Goal: Information Seeking & Learning: Learn about a topic

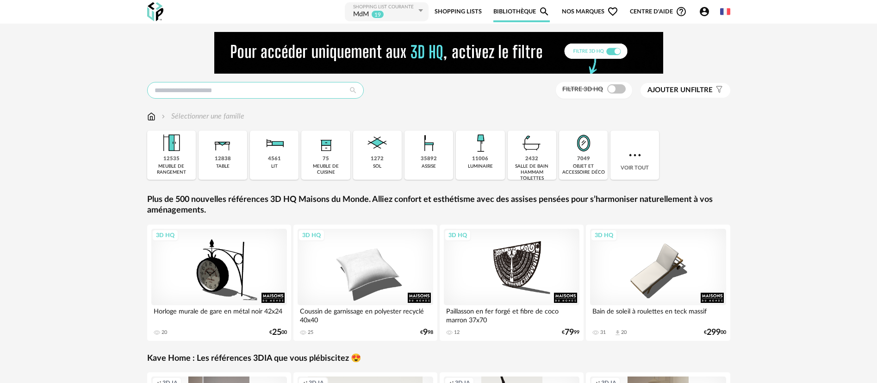
click at [200, 95] on input "text" at bounding box center [255, 90] width 217 height 17
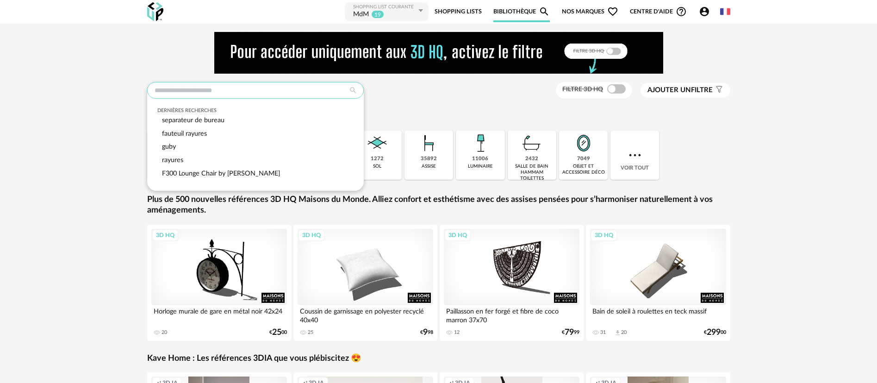
paste input "**********"
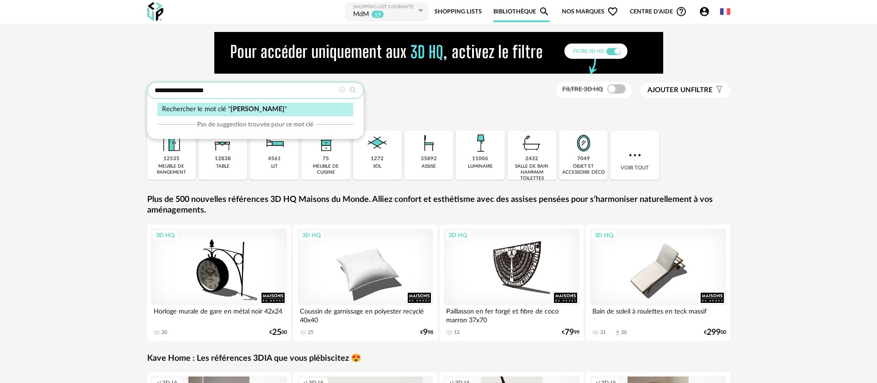
type input "**********"
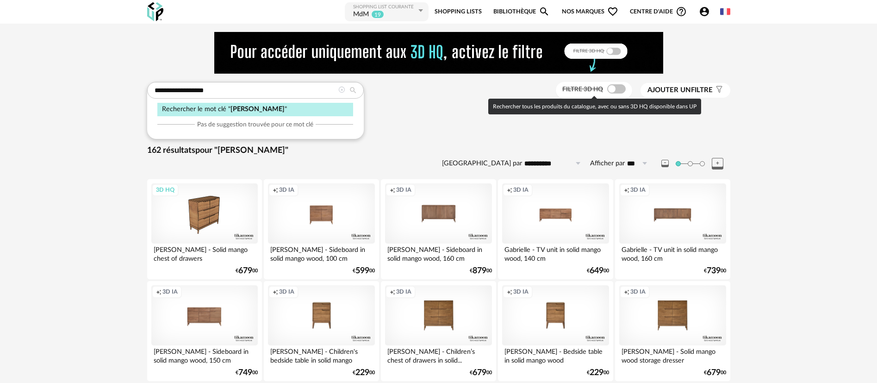
click at [609, 85] on span at bounding box center [616, 88] width 19 height 9
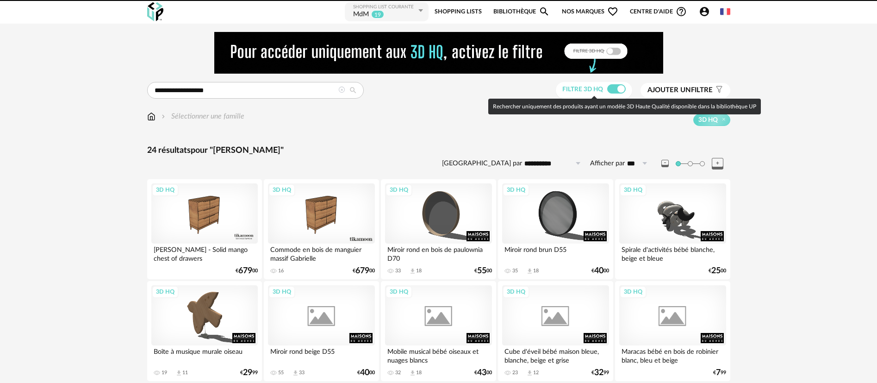
click at [609, 85] on span at bounding box center [616, 88] width 19 height 9
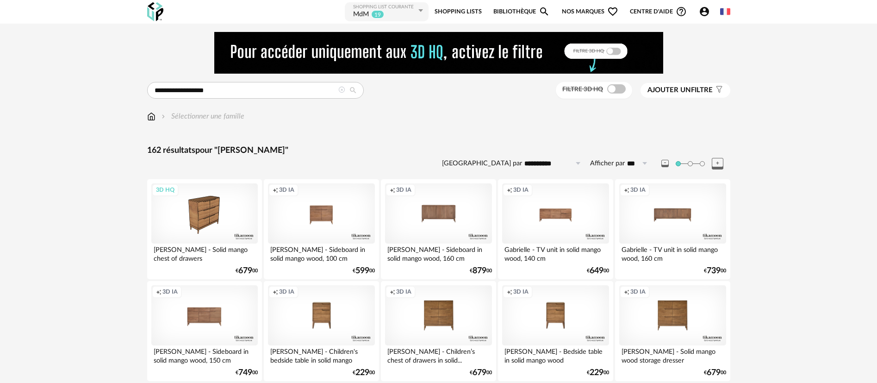
click at [577, 13] on span "Nos marques Heart Outline icon" at bounding box center [590, 11] width 56 height 21
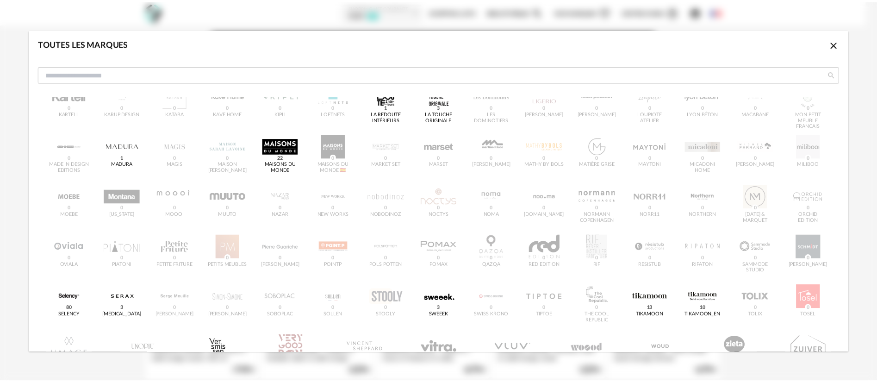
scroll to position [278, 0]
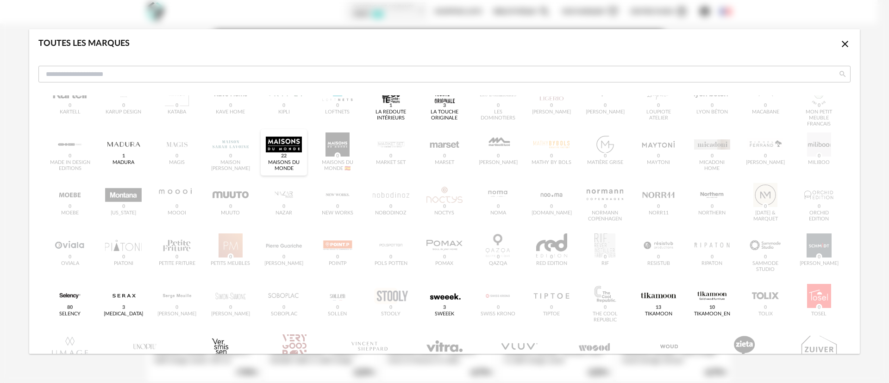
click at [283, 142] on div "dialog" at bounding box center [284, 144] width 36 height 24
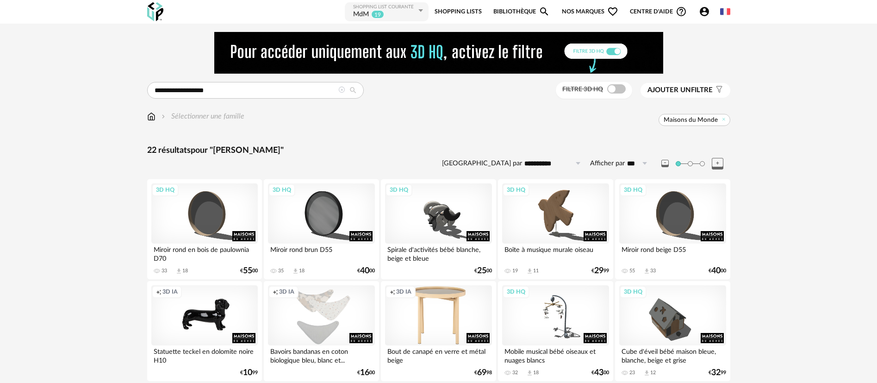
click at [387, 2] on div "Shopping List courante MdM 19" at bounding box center [387, 11] width 84 height 19
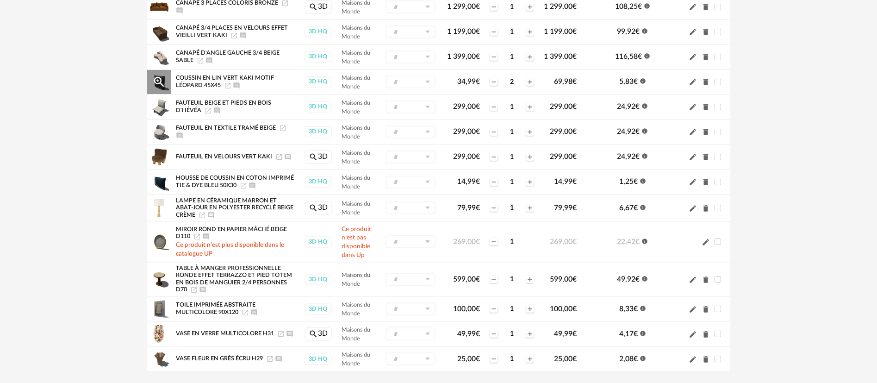
scroll to position [347, 0]
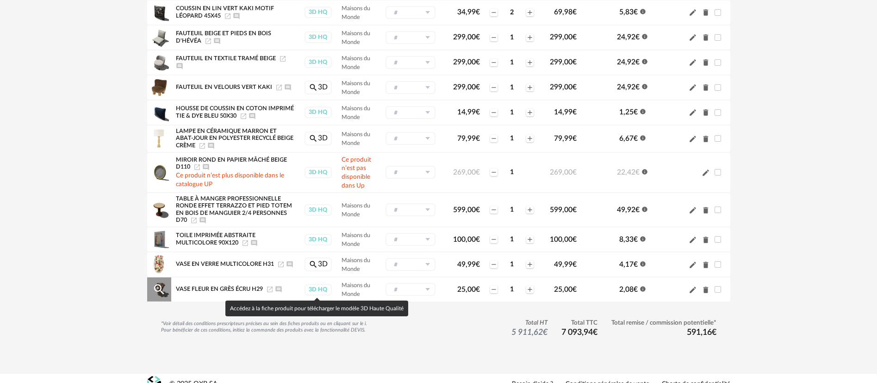
click at [323, 290] on div "3D HQ" at bounding box center [318, 290] width 27 height 12
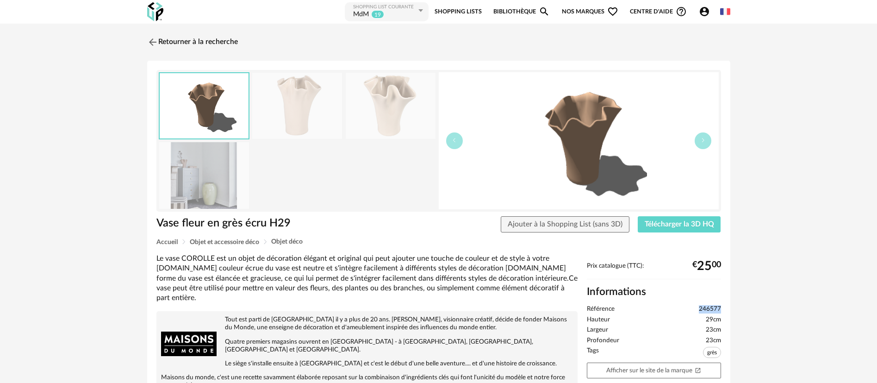
drag, startPoint x: 697, startPoint y: 302, endPoint x: 724, endPoint y: 304, distance: 26.9
copy span "246577"
click at [150, 42] on img at bounding box center [151, 41] width 13 height 13
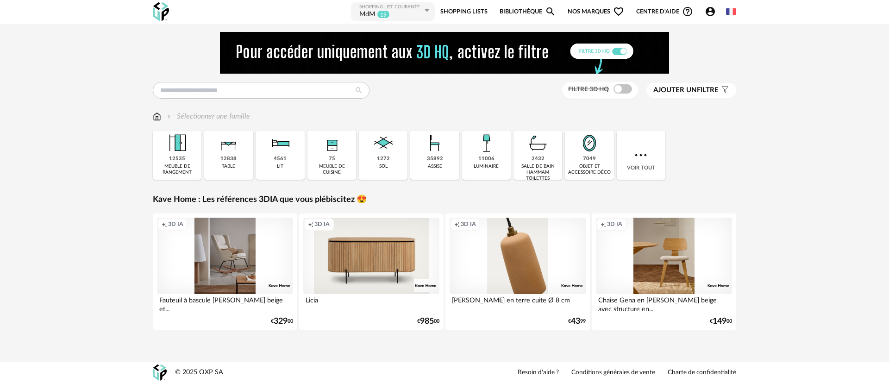
click at [398, 12] on div "MdM 19" at bounding box center [390, 14] width 63 height 9
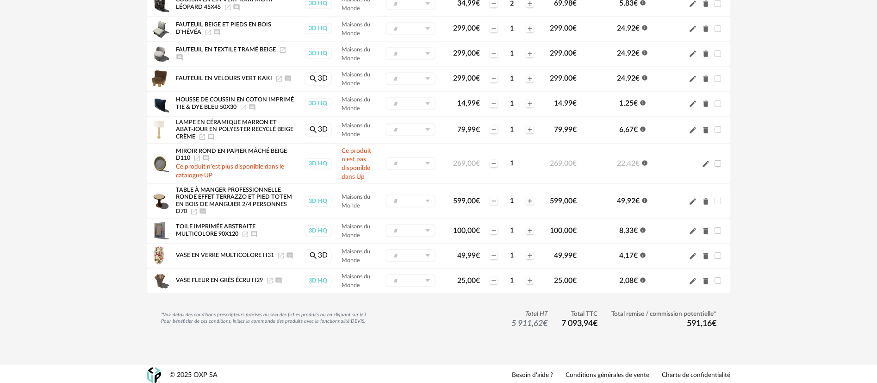
scroll to position [359, 0]
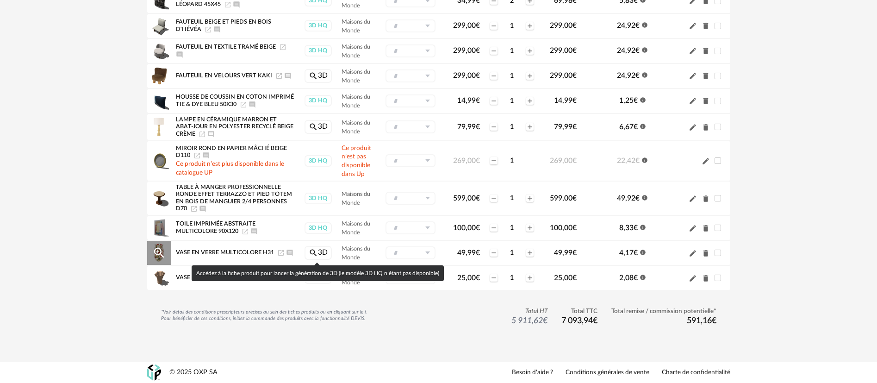
click at [326, 253] on link "Magnify icon 3D" at bounding box center [318, 253] width 27 height 14
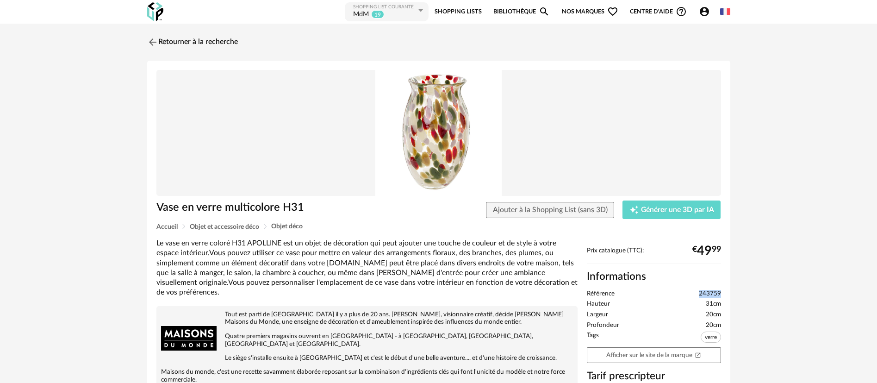
drag, startPoint x: 699, startPoint y: 293, endPoint x: 724, endPoint y: 293, distance: 25.0
copy span "243759"
click at [150, 37] on img at bounding box center [151, 41] width 13 height 13
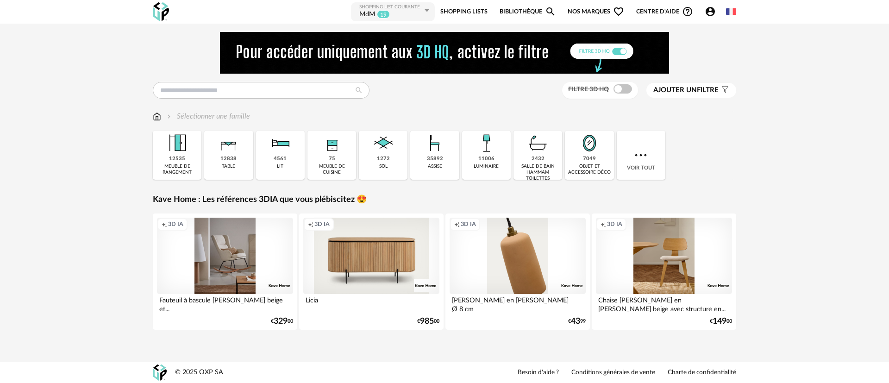
click at [477, 9] on link "Shopping Lists" at bounding box center [463, 11] width 47 height 21
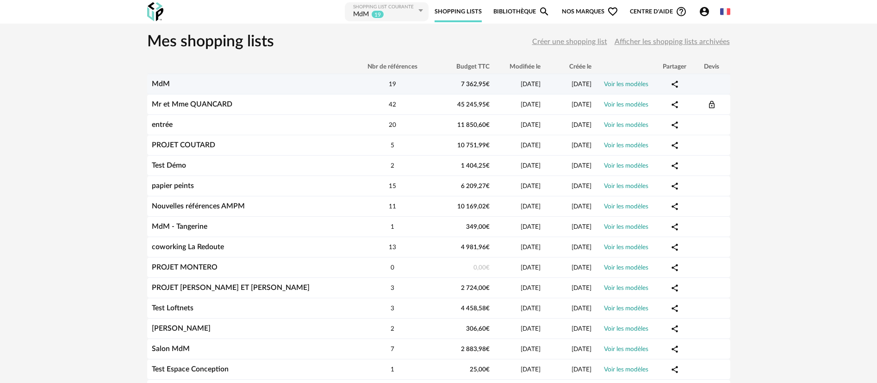
click at [163, 79] on td "MdM" at bounding box center [249, 84] width 204 height 20
click at [162, 84] on link "MdM" at bounding box center [161, 83] width 18 height 7
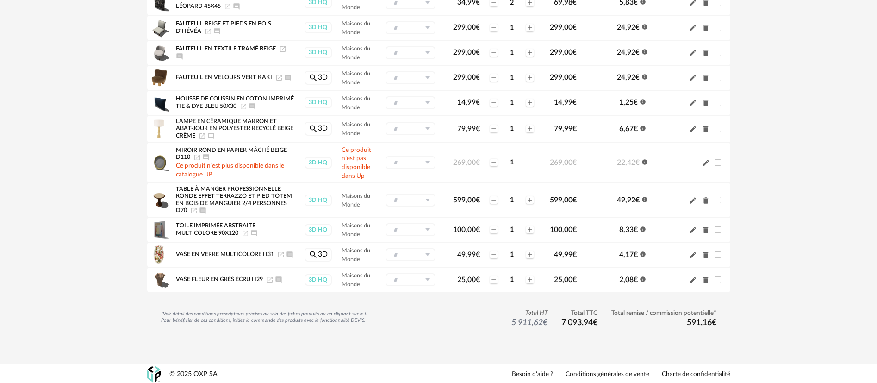
scroll to position [359, 0]
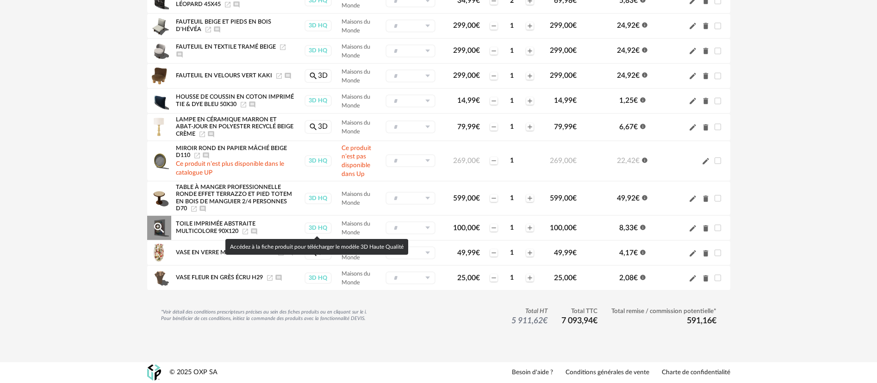
click at [310, 227] on div "3D HQ" at bounding box center [318, 228] width 27 height 12
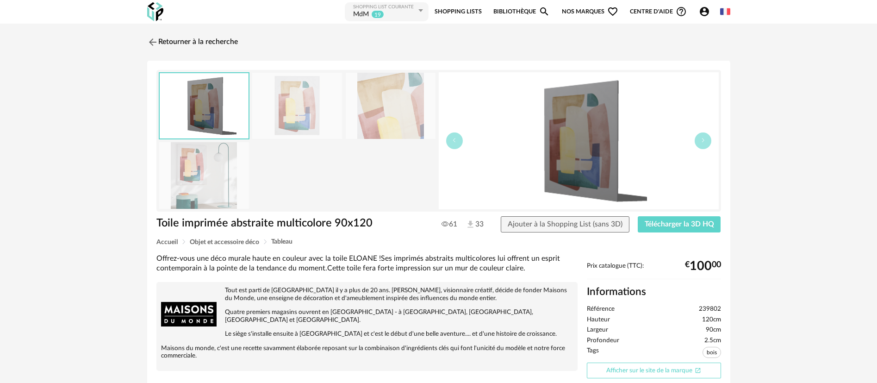
click at [613, 369] on link "Afficher sur le site de la marque Open In New icon" at bounding box center [654, 370] width 134 height 16
drag, startPoint x: 690, startPoint y: 306, endPoint x: 726, endPoint y: 305, distance: 36.6
click at [726, 305] on div "Toile imprimée abstraite multicolore 90x120 Toile imprimée abstraite multicolor…" at bounding box center [438, 339] width 583 height 556
copy span "239802"
click at [449, 8] on link "Shopping Lists" at bounding box center [458, 11] width 47 height 21
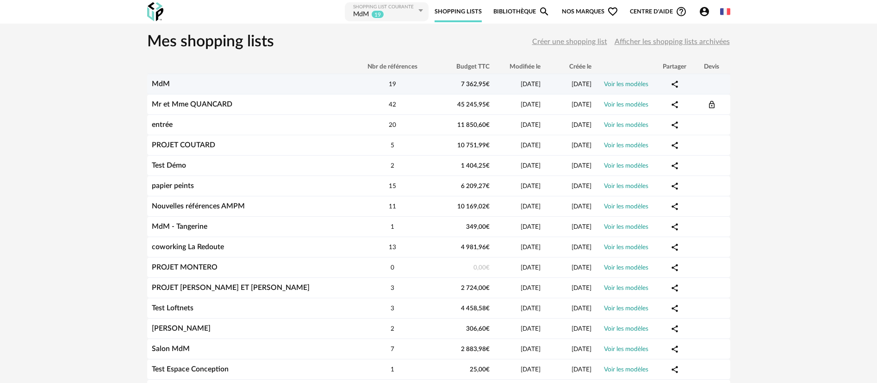
click at [157, 85] on link "MdM" at bounding box center [161, 83] width 18 height 7
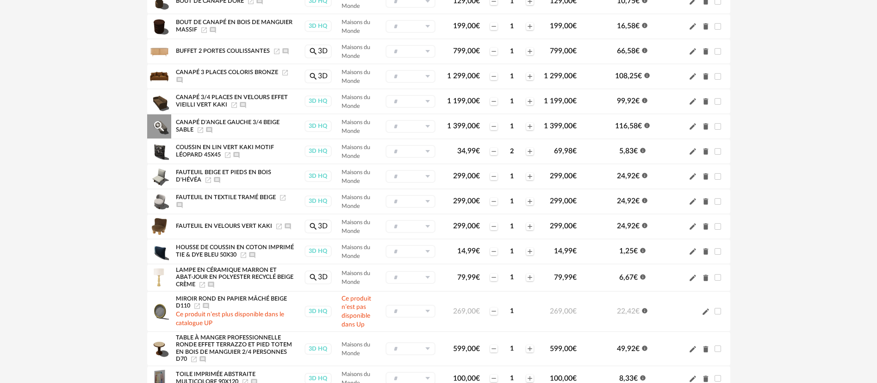
scroll to position [278, 0]
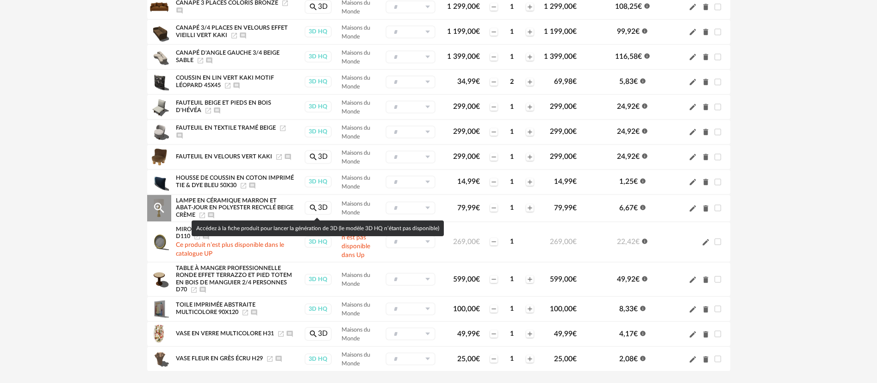
click at [318, 207] on link "Magnify icon 3D" at bounding box center [318, 208] width 27 height 14
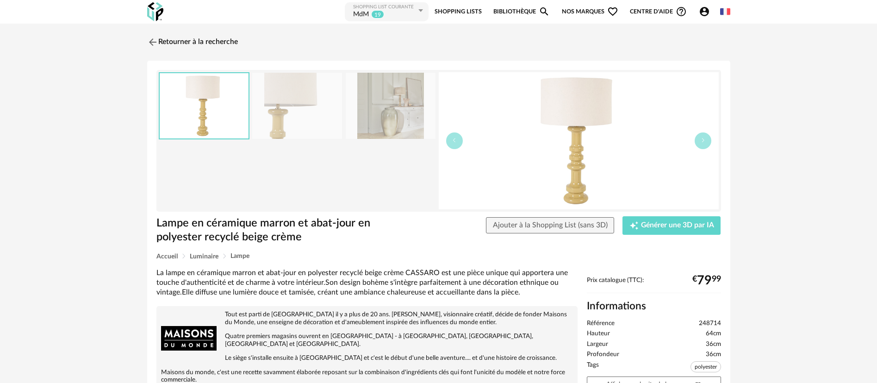
scroll to position [69, 0]
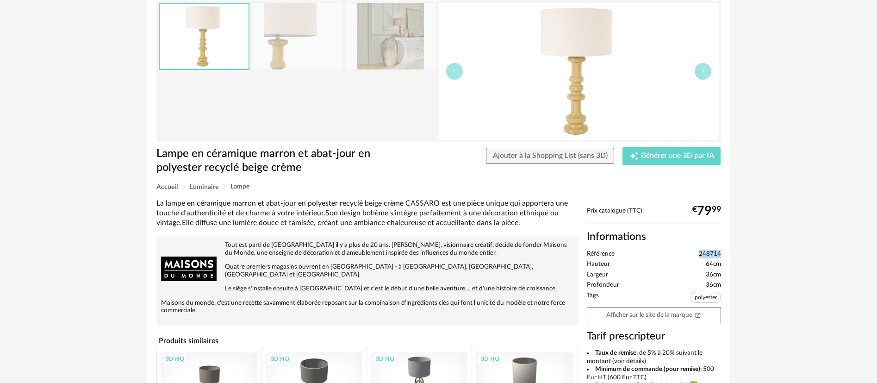
drag, startPoint x: 696, startPoint y: 252, endPoint x: 724, endPoint y: 253, distance: 28.7
click at [724, 253] on div "Prix catalogue (TTC): € 79 99 Informations Référence 248714 Hauteur 64cm Largeu…" at bounding box center [653, 379] width 143 height 345
copy span "248714"
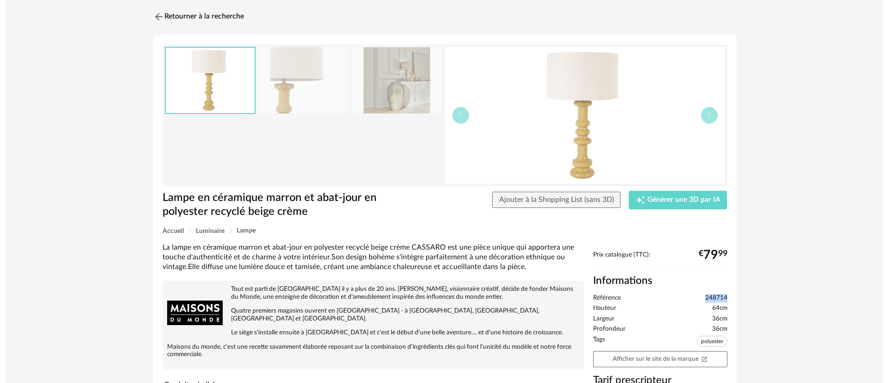
scroll to position [0, 0]
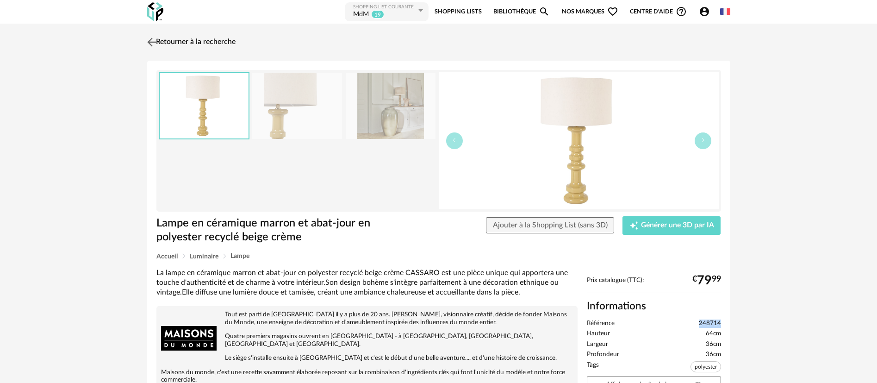
click at [197, 43] on link "Retourner à la recherche" at bounding box center [190, 42] width 91 height 20
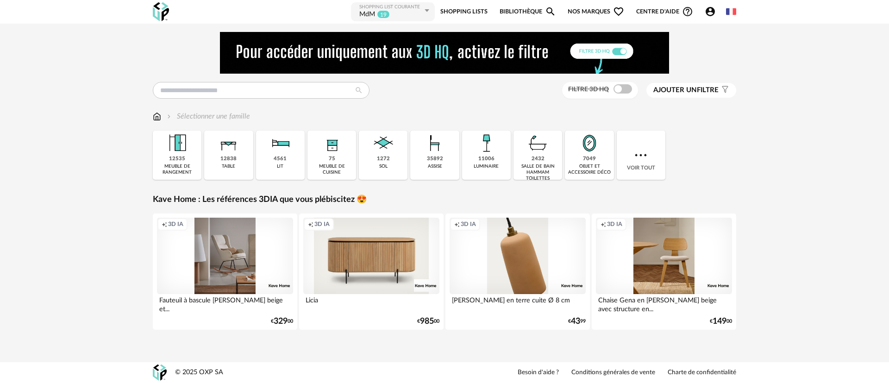
click at [526, 12] on link "Bibliothèque Magnify icon" at bounding box center [527, 11] width 56 height 21
click at [596, 12] on span "Nos marques Heart Outline icon" at bounding box center [595, 11] width 56 height 21
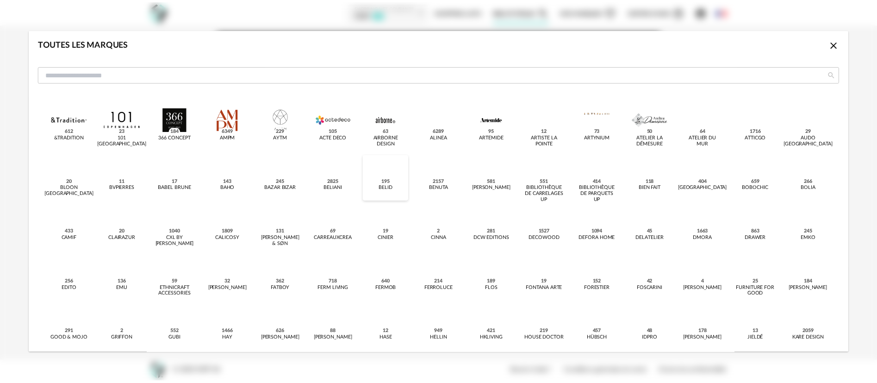
scroll to position [278, 0]
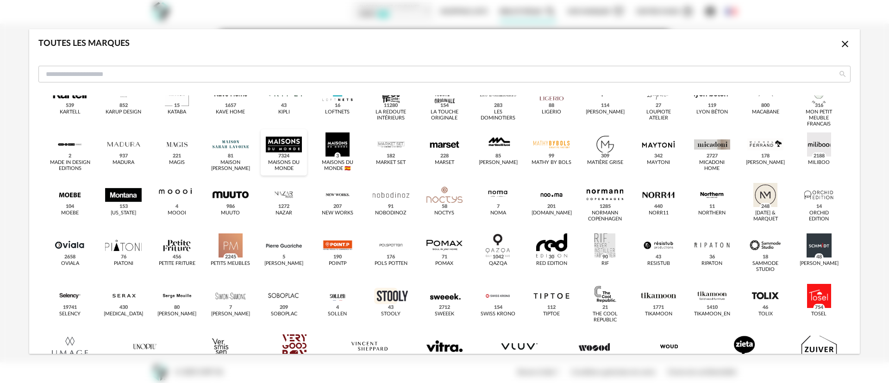
click at [282, 133] on div "dialog" at bounding box center [284, 144] width 36 height 24
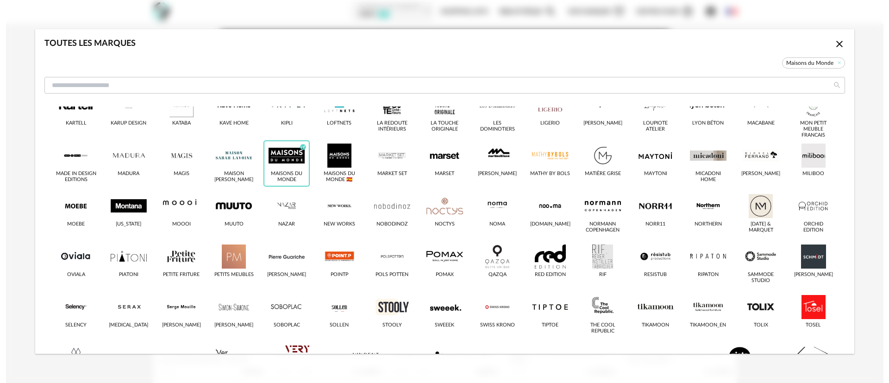
scroll to position [289, 0]
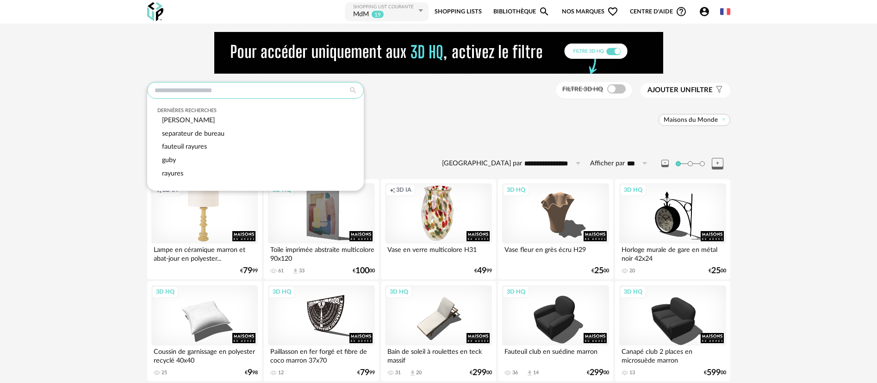
click at [223, 92] on input "text" at bounding box center [255, 90] width 217 height 17
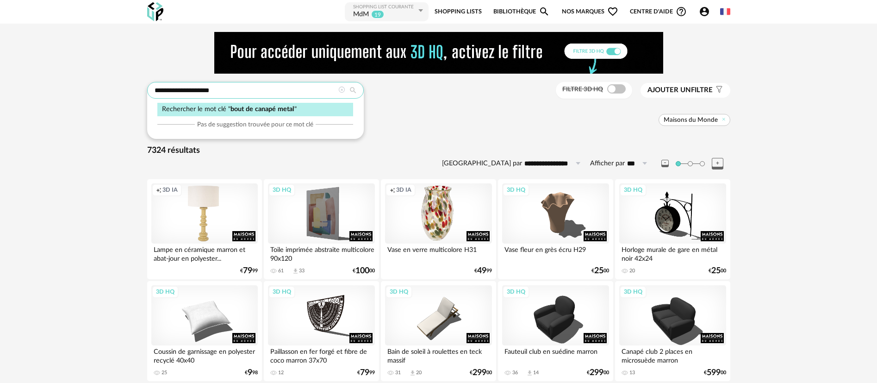
type input "**********"
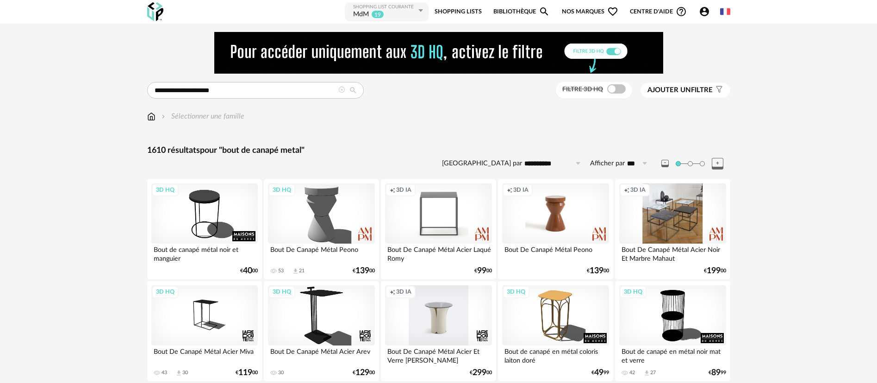
click at [596, 11] on span "Nos marques Heart Outline icon" at bounding box center [590, 11] width 56 height 21
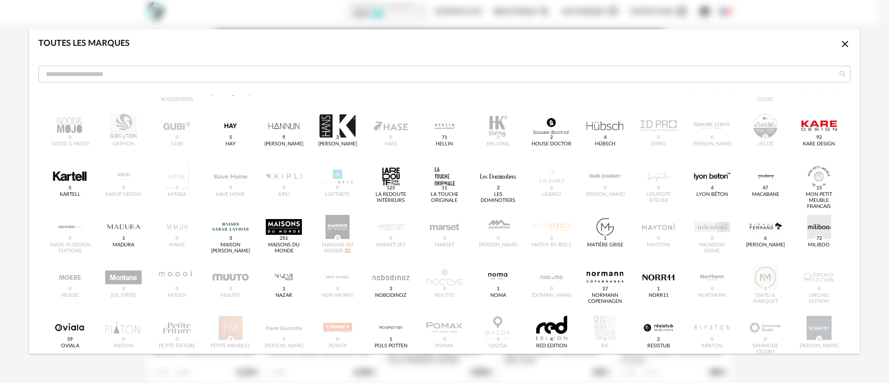
scroll to position [278, 0]
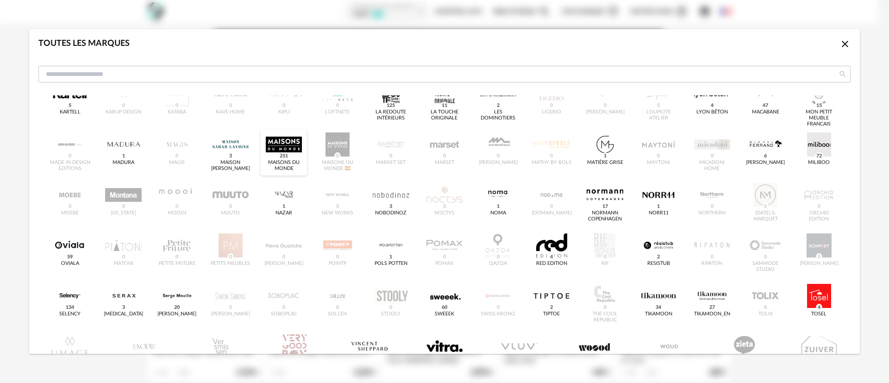
click at [287, 145] on div "dialog" at bounding box center [284, 144] width 36 height 24
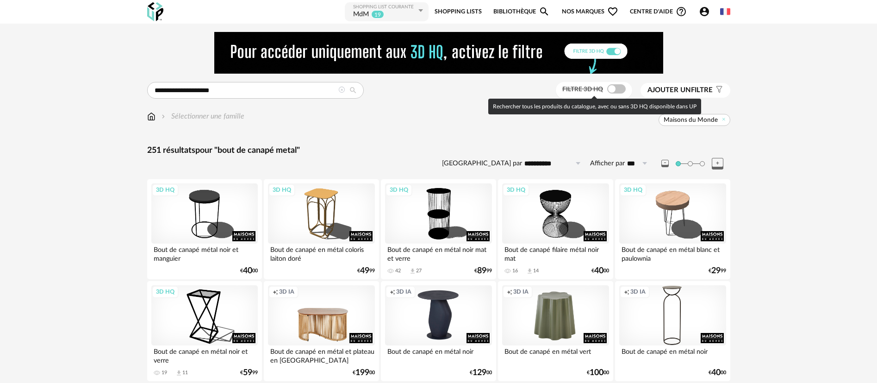
click at [569, 90] on span "Filtre 3D HQ" at bounding box center [582, 89] width 41 height 6
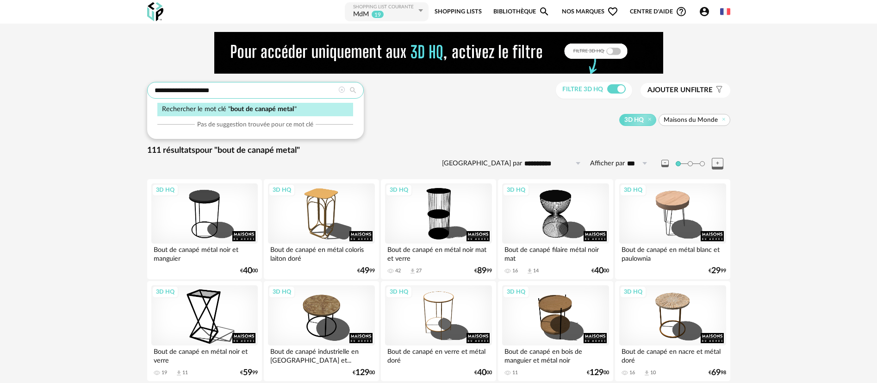
click at [208, 87] on input "**********" at bounding box center [255, 90] width 217 height 17
type input "**********"
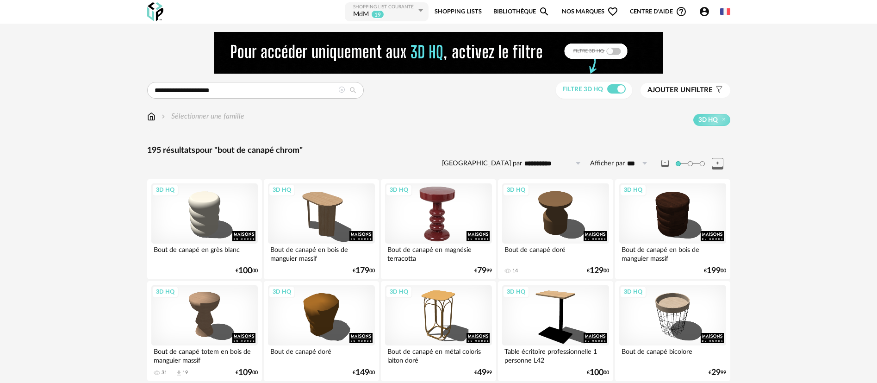
click at [436, 218] on div "3D HQ" at bounding box center [438, 213] width 106 height 60
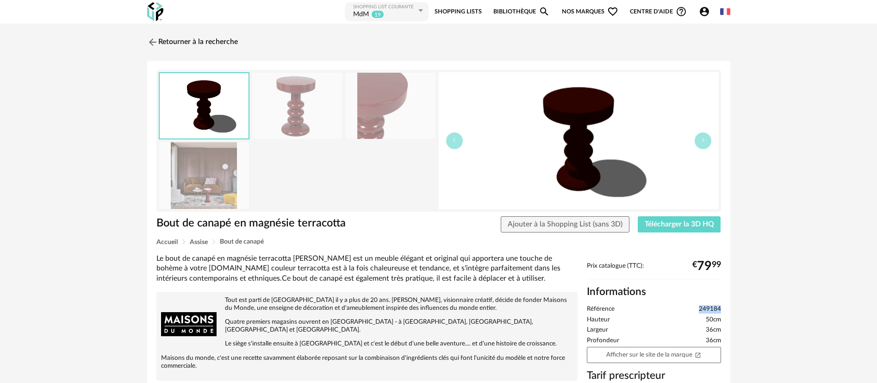
drag, startPoint x: 698, startPoint y: 309, endPoint x: 723, endPoint y: 309, distance: 25.0
copy span "249184"
click at [209, 41] on link "Retourner à la recherche" at bounding box center [190, 42] width 91 height 20
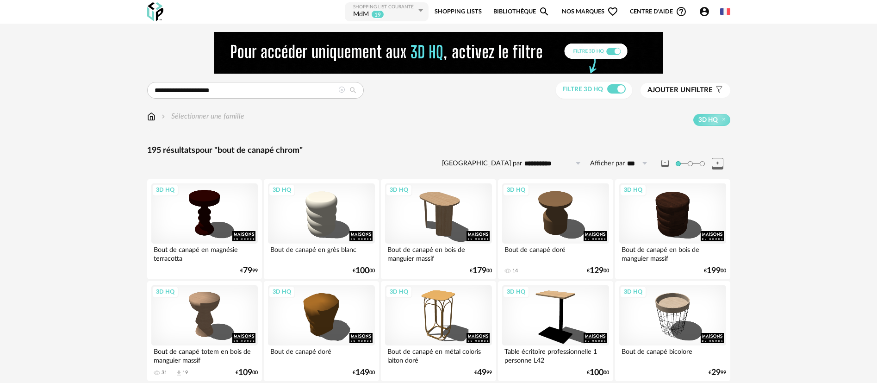
click at [342, 89] on icon at bounding box center [341, 90] width 6 height 6
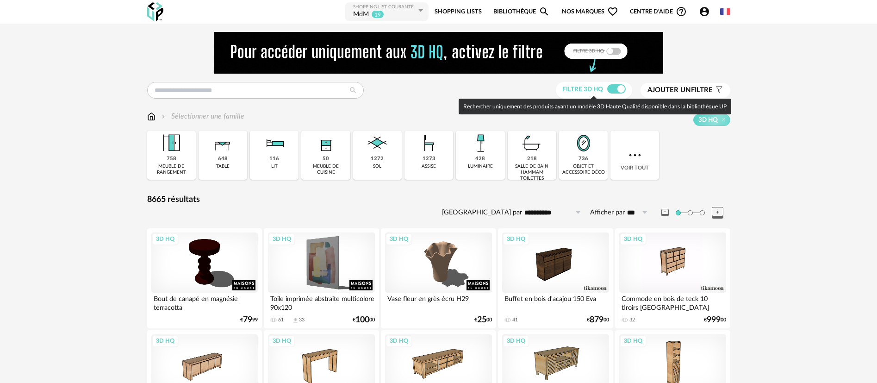
click at [614, 87] on span at bounding box center [616, 88] width 19 height 9
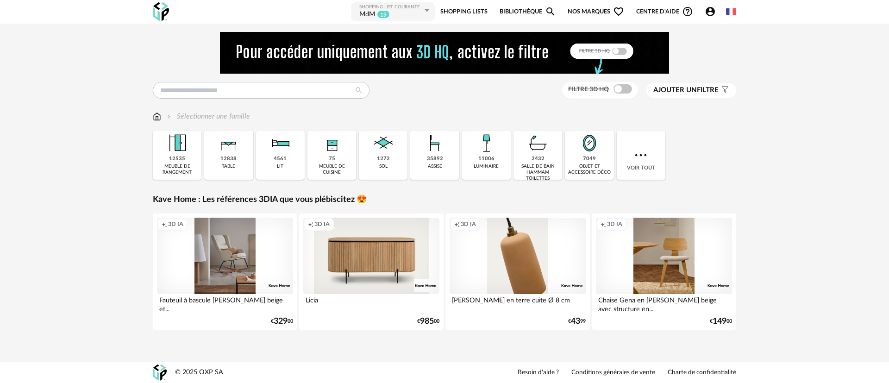
click at [523, 12] on link "Bibliothèque Magnify icon" at bounding box center [527, 11] width 56 height 21
click at [597, 11] on span "Nos marques Heart Outline icon" at bounding box center [595, 11] width 56 height 21
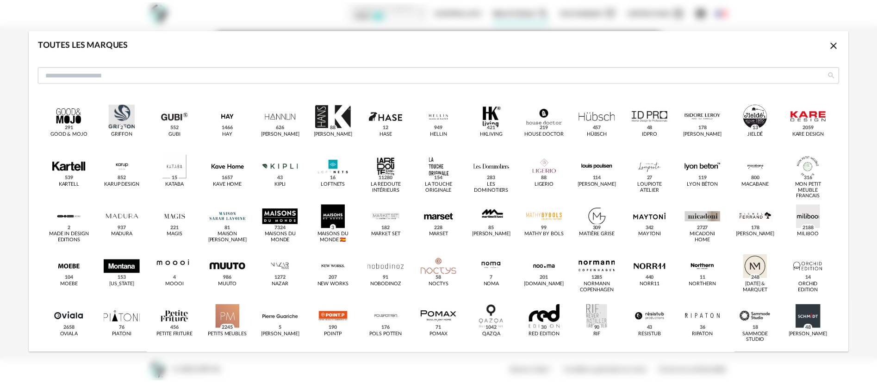
scroll to position [208, 0]
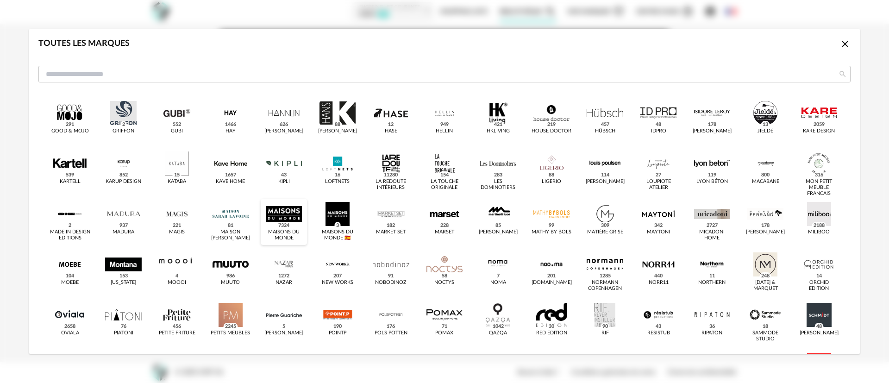
click at [283, 215] on div "dialog" at bounding box center [284, 214] width 36 height 24
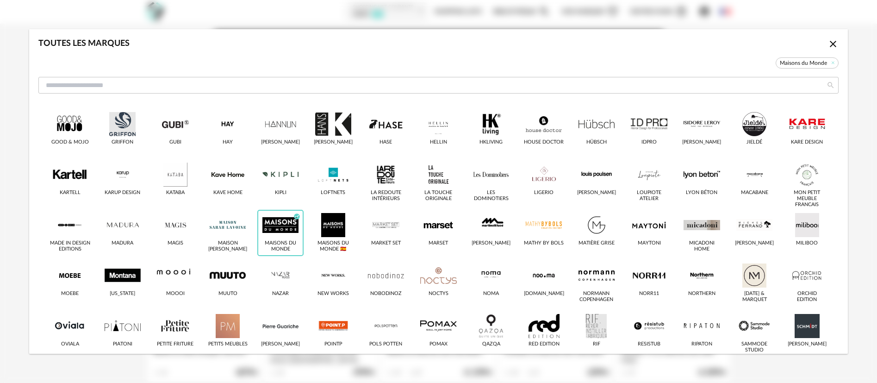
scroll to position [219, 0]
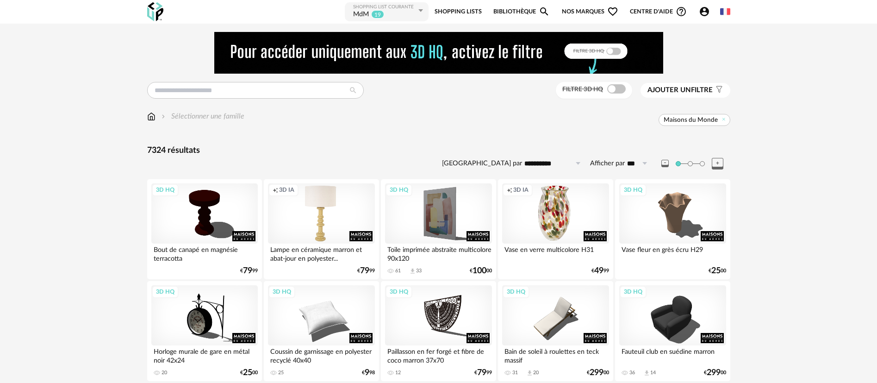
click at [156, 17] on img at bounding box center [155, 11] width 16 height 19
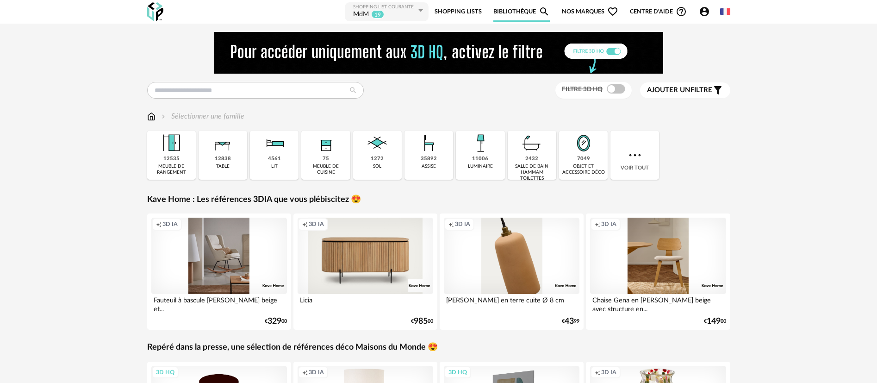
click at [578, 7] on span "Nos marques Heart Outline icon" at bounding box center [590, 11] width 56 height 21
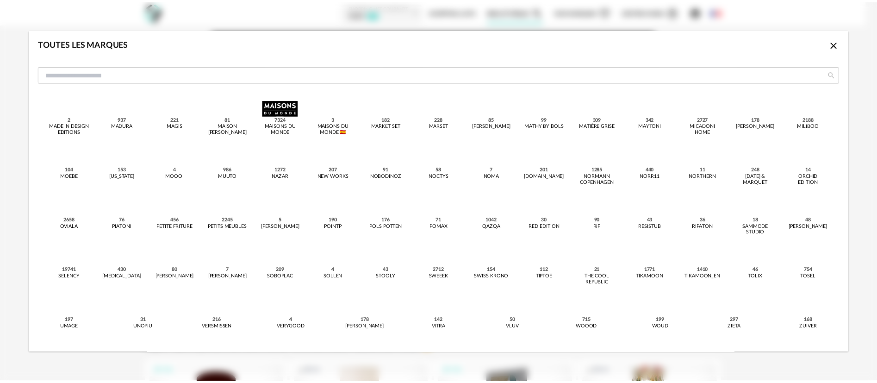
scroll to position [175, 0]
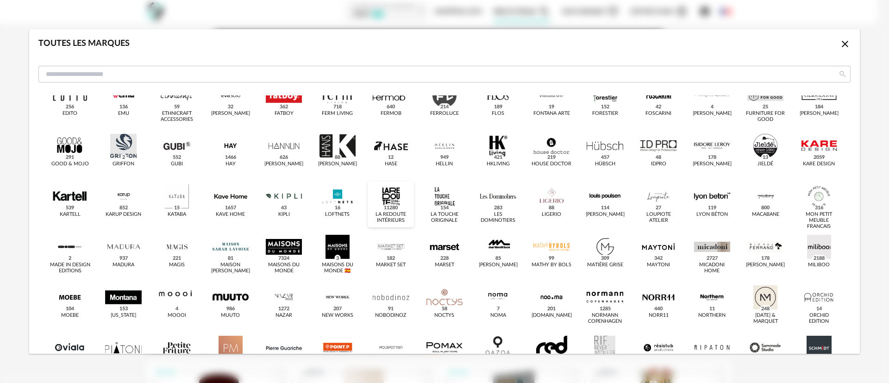
click at [386, 202] on div "dialog" at bounding box center [391, 196] width 36 height 24
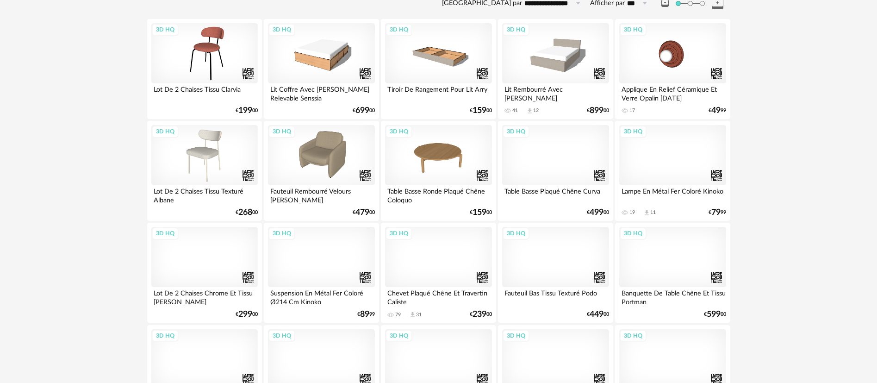
scroll to position [139, 0]
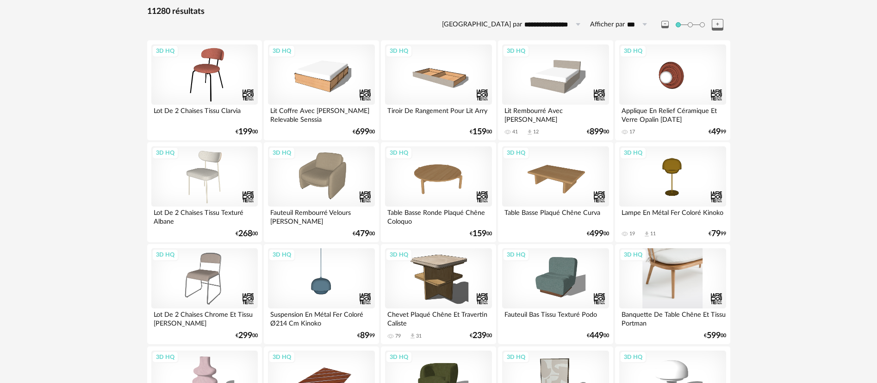
click at [667, 281] on div "3D HQ" at bounding box center [672, 278] width 106 height 60
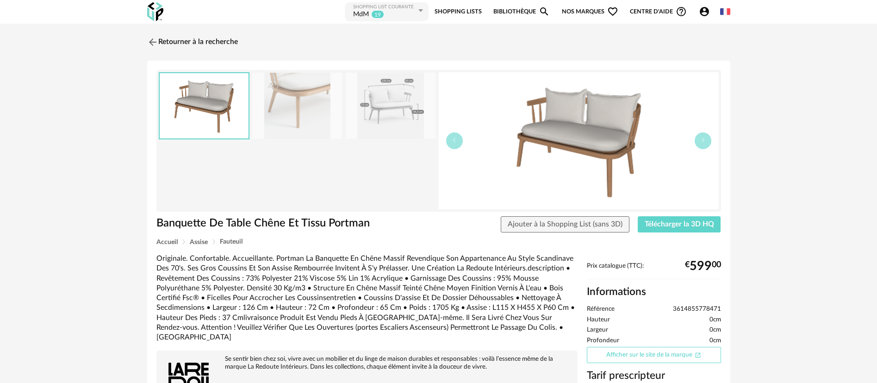
click at [625, 352] on link "Afficher sur le site de la marque Open In New icon" at bounding box center [654, 355] width 134 height 16
click at [199, 42] on link "Retourner à la recherche" at bounding box center [190, 42] width 91 height 20
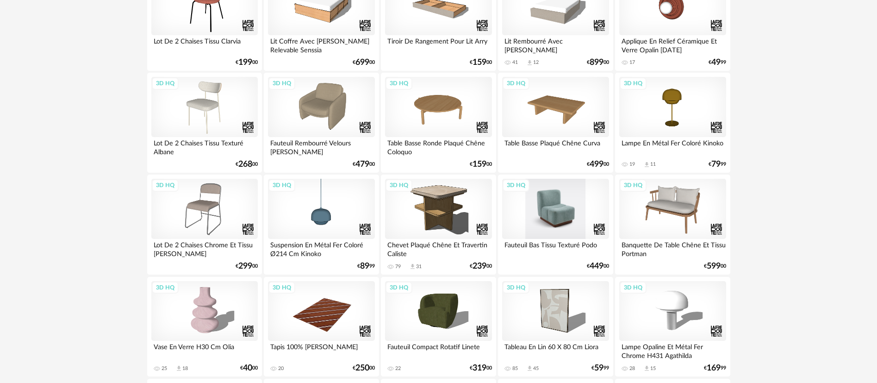
scroll to position [278, 0]
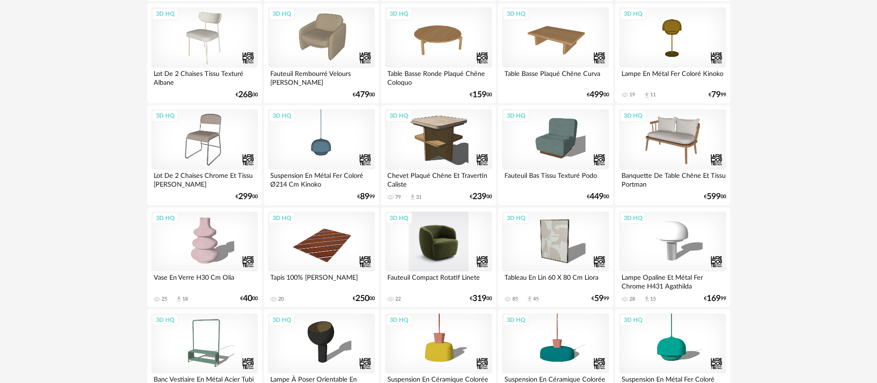
click at [432, 248] on div "3D HQ" at bounding box center [438, 242] width 106 height 60
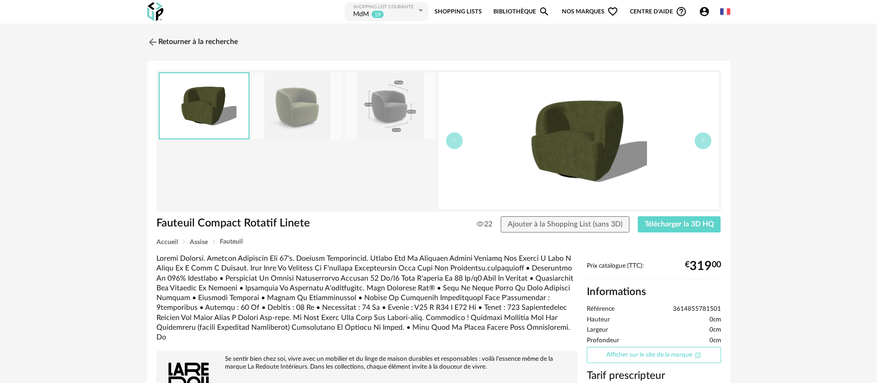
click at [627, 353] on link "Afficher sur le site de la marque Open In New icon" at bounding box center [654, 355] width 134 height 16
